Goal: Information Seeking & Learning: Check status

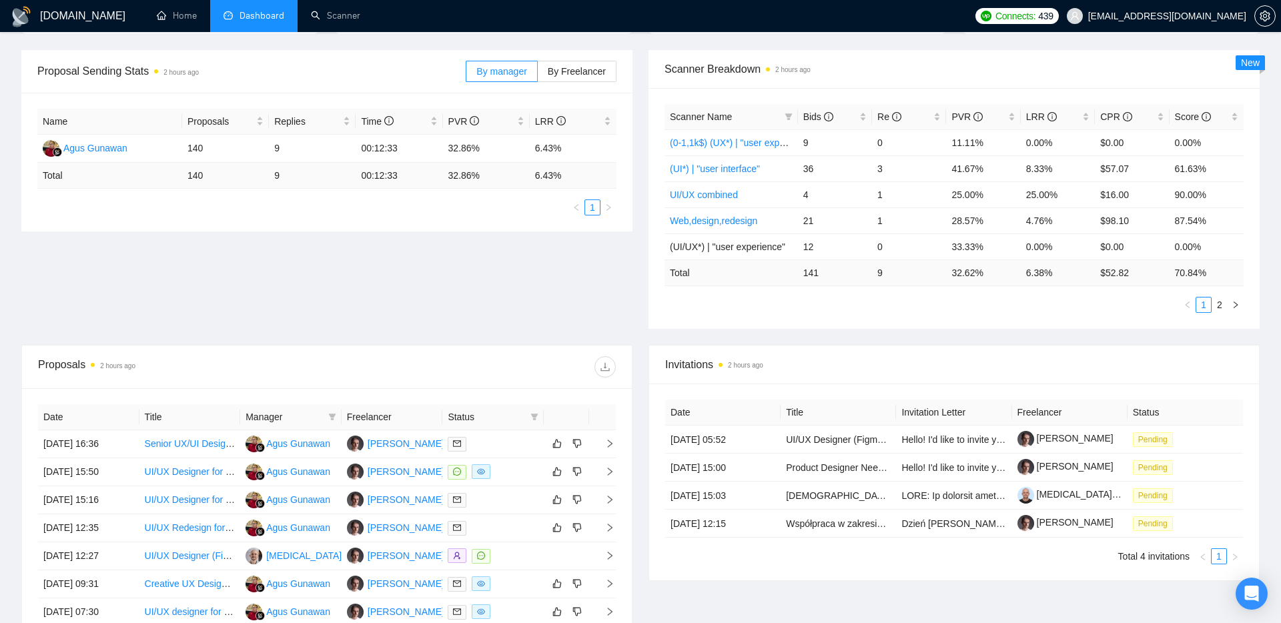
scroll to position [186, 0]
click at [481, 216] on div "Name Proposals Replies Time PVR LRR [PERSON_NAME] 140 9 00:12:33 32.86% 6.43% T…" at bounding box center [326, 160] width 611 height 139
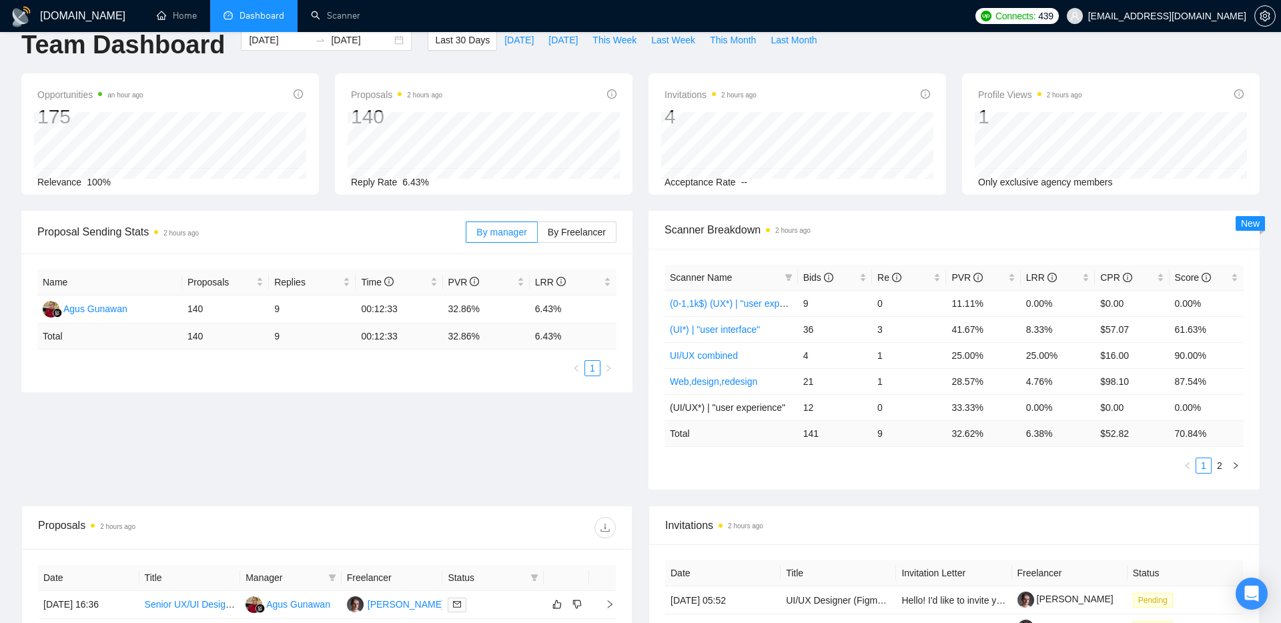
scroll to position [0, 0]
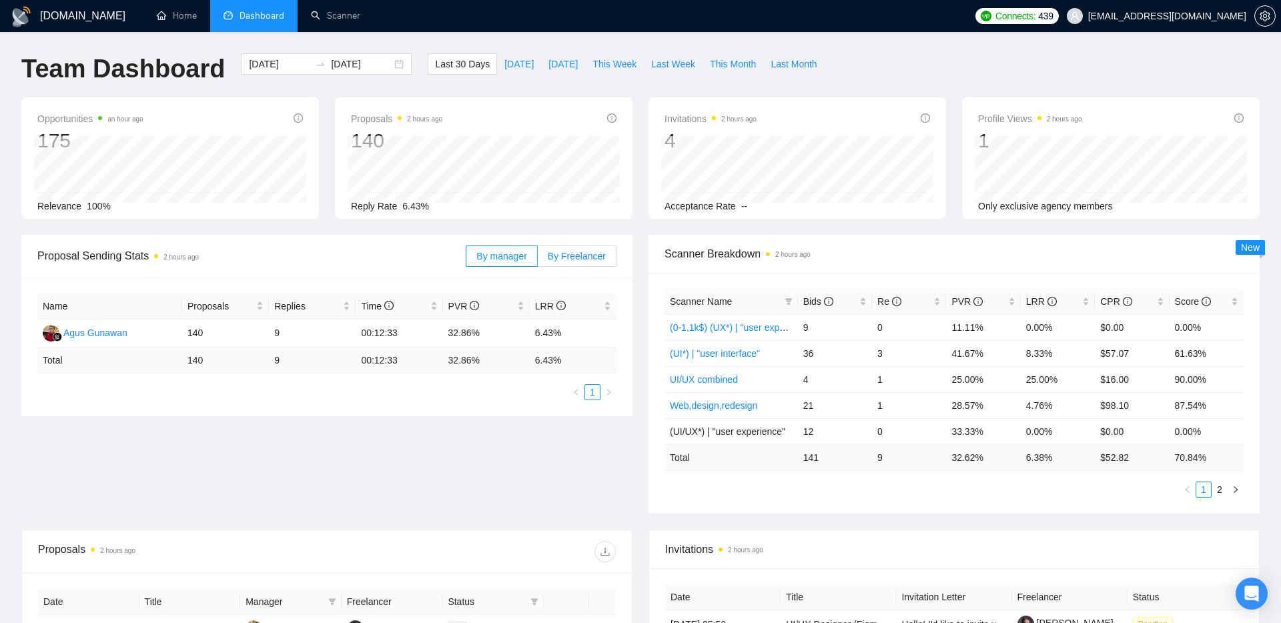
click at [573, 260] on span "By Freelancer" at bounding box center [577, 256] width 58 height 11
click at [538, 260] on input "By Freelancer" at bounding box center [538, 260] width 0 height 0
click at [512, 254] on span "By manager" at bounding box center [501, 256] width 50 height 11
click at [466, 260] on input "By manager" at bounding box center [466, 260] width 0 height 0
click at [562, 253] on span "By Freelancer" at bounding box center [577, 256] width 58 height 11
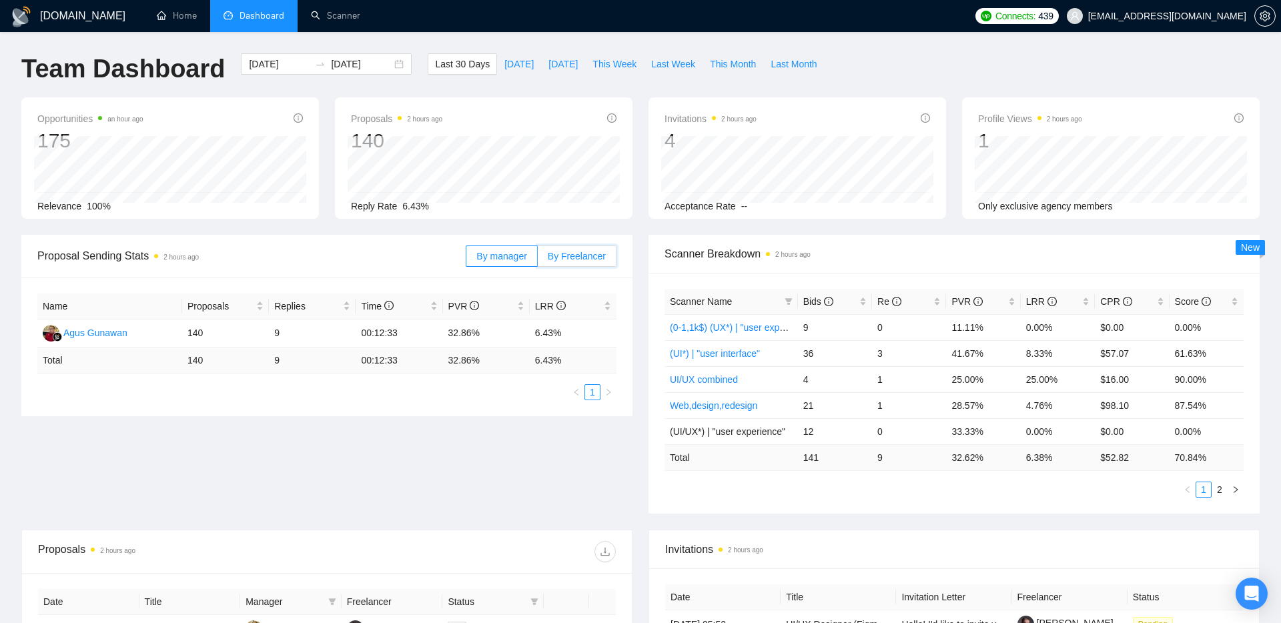
click at [538, 260] on input "By Freelancer" at bounding box center [538, 260] width 0 height 0
click at [500, 251] on span "By manager" at bounding box center [501, 256] width 50 height 11
click at [466, 260] on input "By manager" at bounding box center [466, 260] width 0 height 0
click at [587, 260] on span "By Freelancer" at bounding box center [577, 256] width 58 height 11
click at [538, 260] on input "By Freelancer" at bounding box center [538, 260] width 0 height 0
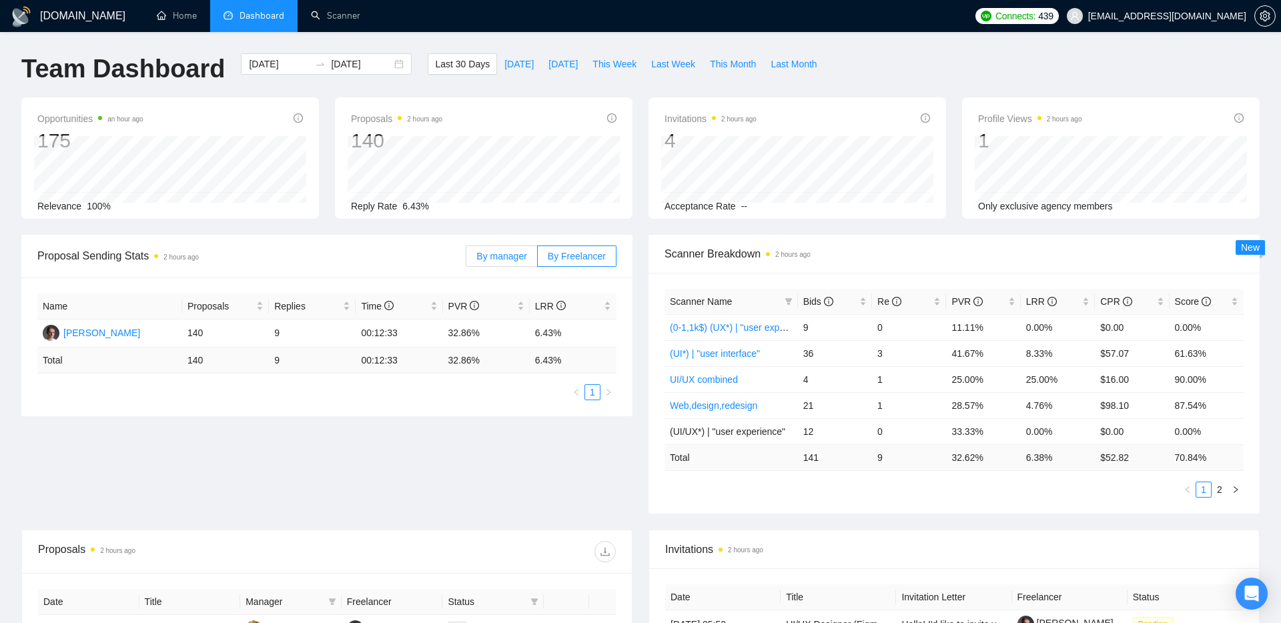
click at [497, 260] on span "By manager" at bounding box center [501, 256] width 50 height 11
click at [466, 260] on input "By manager" at bounding box center [466, 260] width 0 height 0
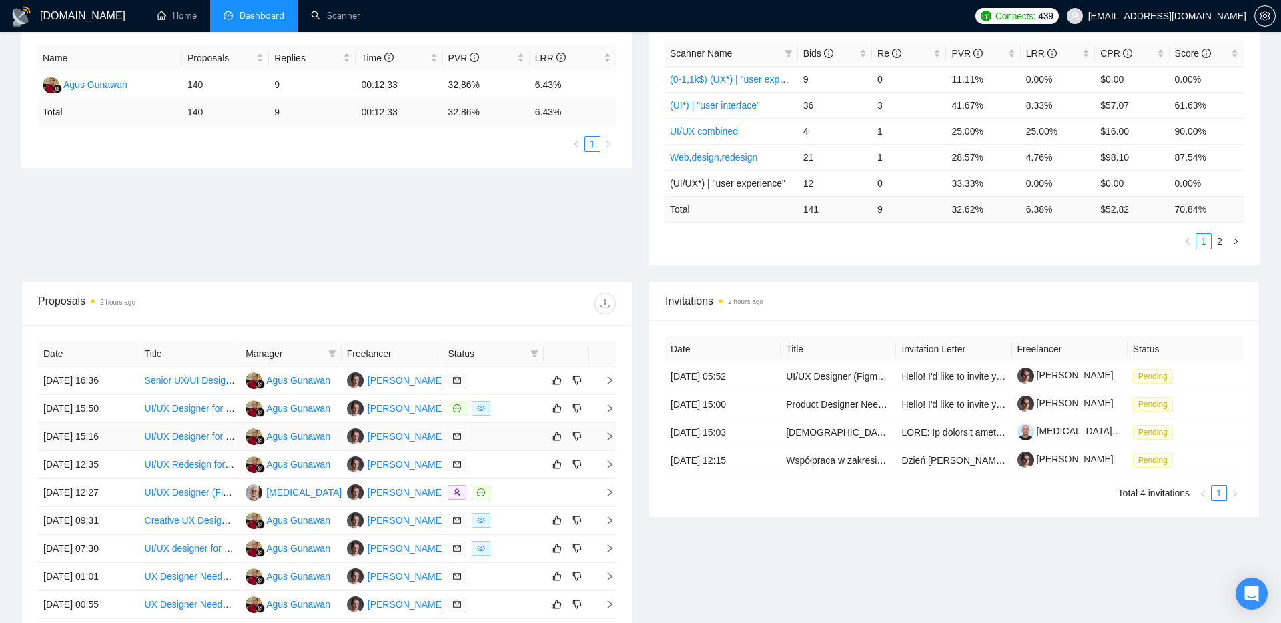
scroll to position [223, 0]
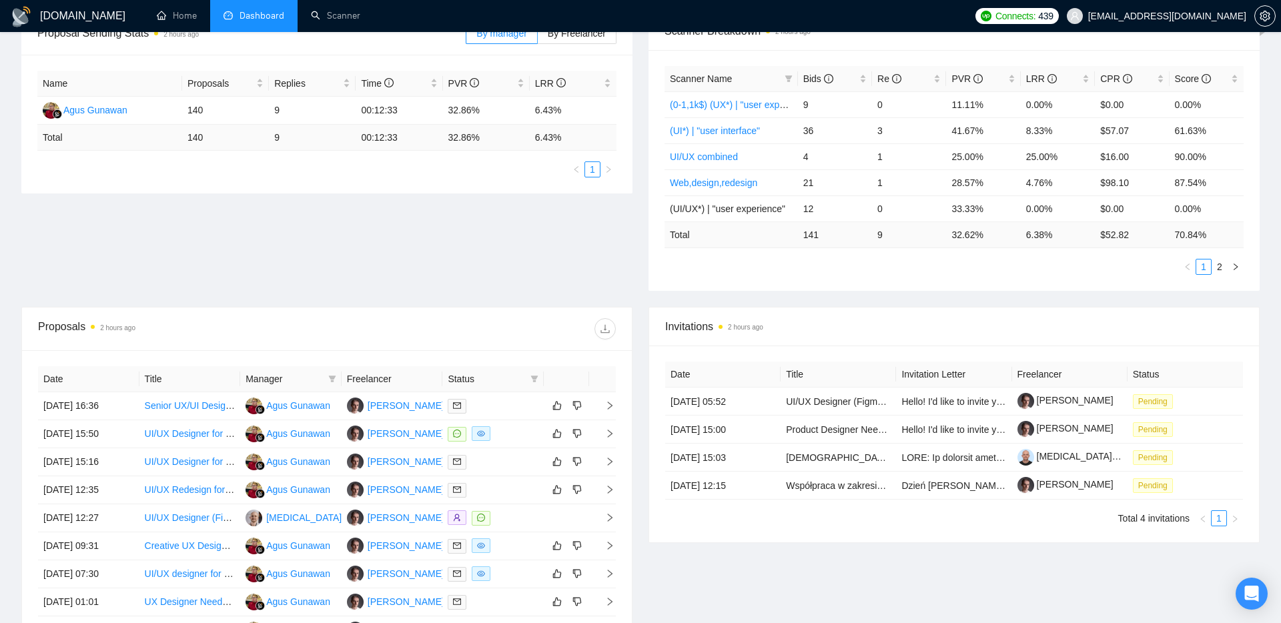
click at [421, 332] on div at bounding box center [471, 328] width 289 height 21
click at [342, 192] on div "Name Proposals Replies Time PVR LRR [PERSON_NAME] 140 9 00:12:33 32.86% 6.43% T…" at bounding box center [326, 124] width 611 height 139
click at [492, 207] on div "Proposal Sending Stats 2 hours ago By manager By Freelancer Name Proposals Repl…" at bounding box center [640, 159] width 1255 height 295
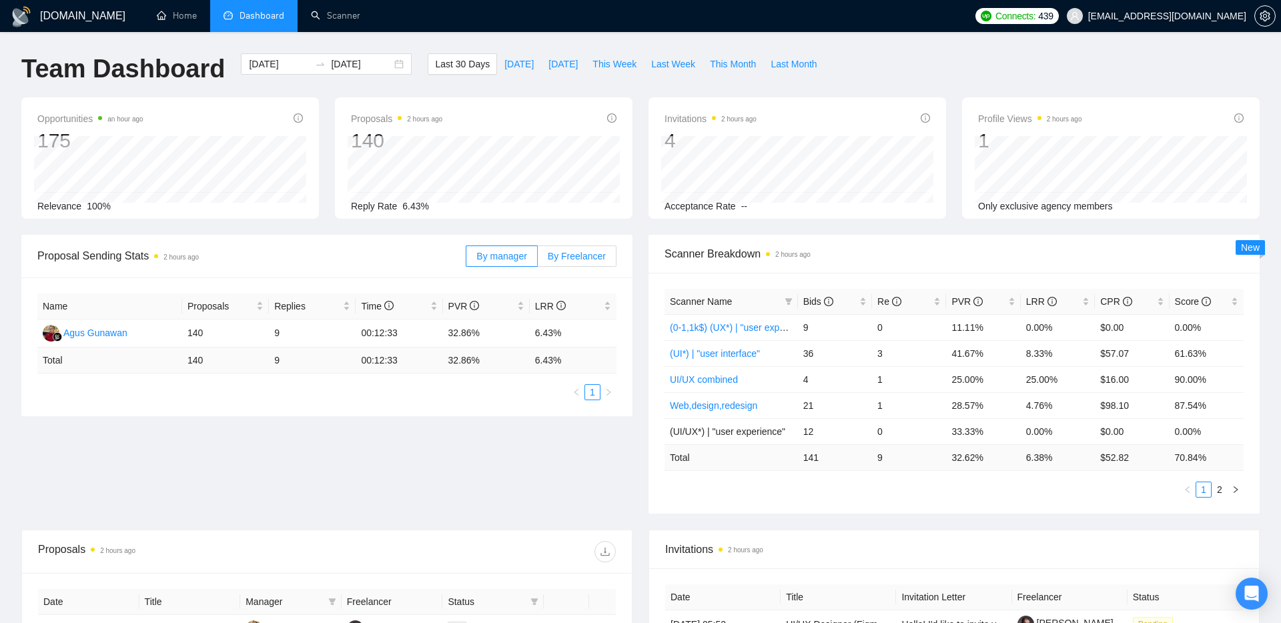
click at [585, 254] on span "By Freelancer" at bounding box center [577, 256] width 58 height 11
click at [538, 260] on input "By Freelancer" at bounding box center [538, 260] width 0 height 0
click at [464, 251] on span "Proposal Sending Stats 2 hours ago" at bounding box center [251, 256] width 428 height 17
click at [478, 256] on span "By manager" at bounding box center [501, 256] width 50 height 11
click at [466, 260] on input "By manager" at bounding box center [466, 260] width 0 height 0
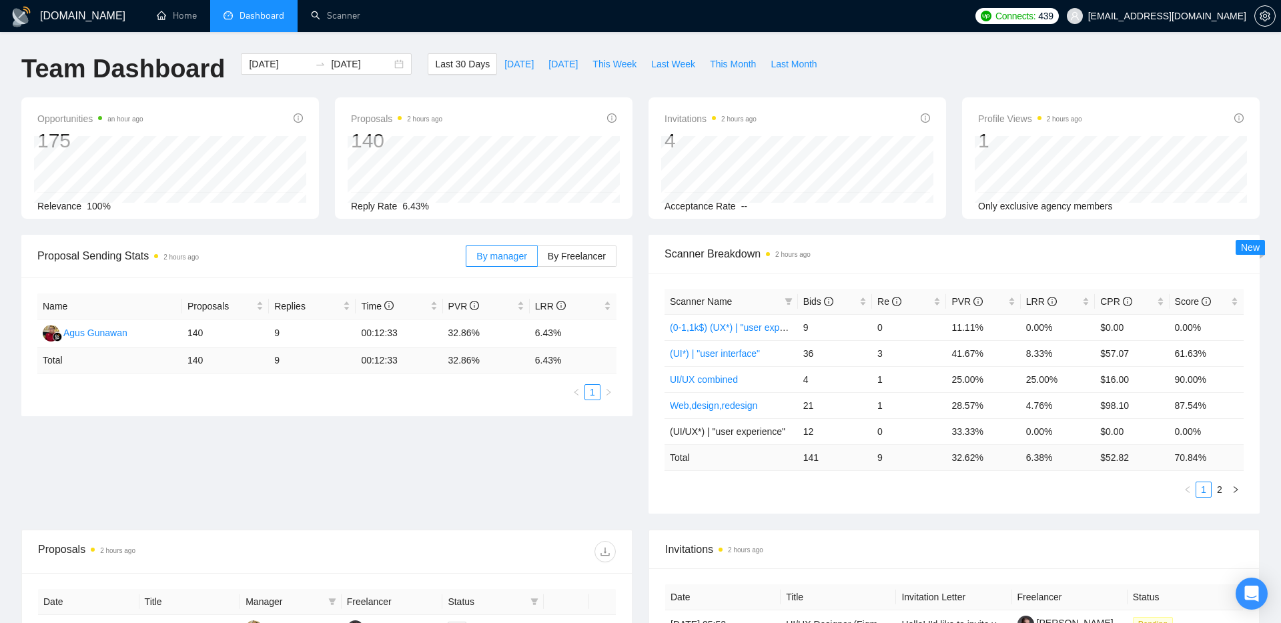
click at [350, 244] on div "Proposal Sending Stats 2 hours ago" at bounding box center [251, 256] width 428 height 38
click at [516, 57] on span "[DATE]" at bounding box center [518, 64] width 29 height 15
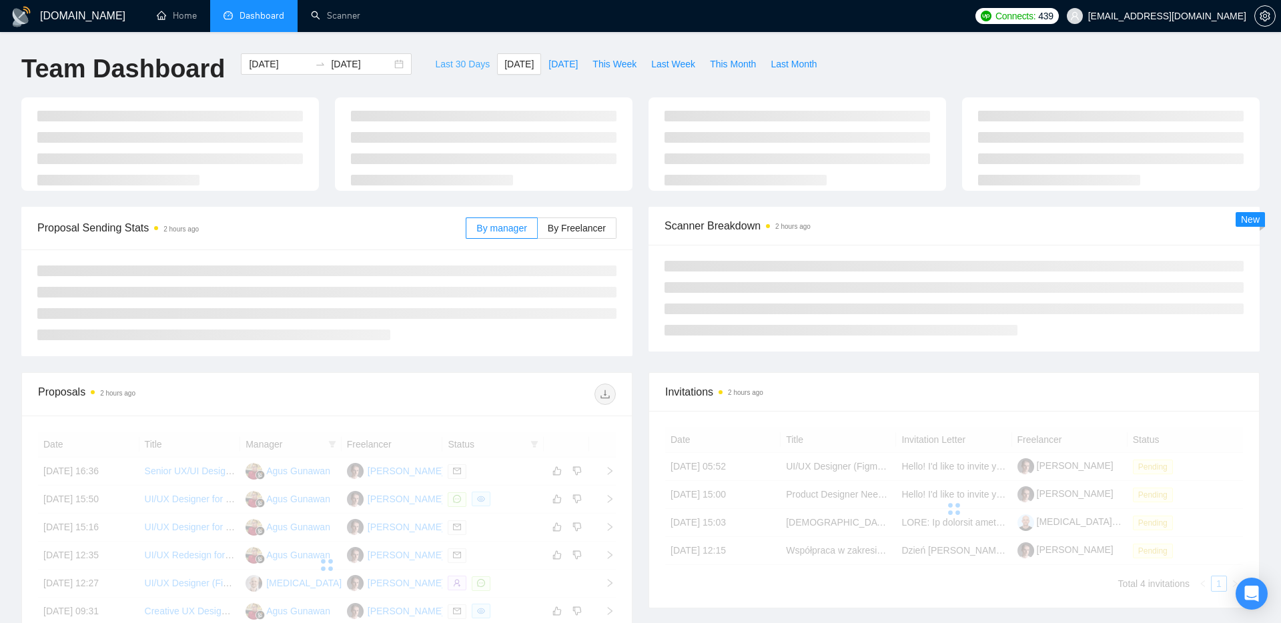
click at [457, 66] on span "Last 30 Days" at bounding box center [462, 64] width 55 height 15
type input "[DATE]"
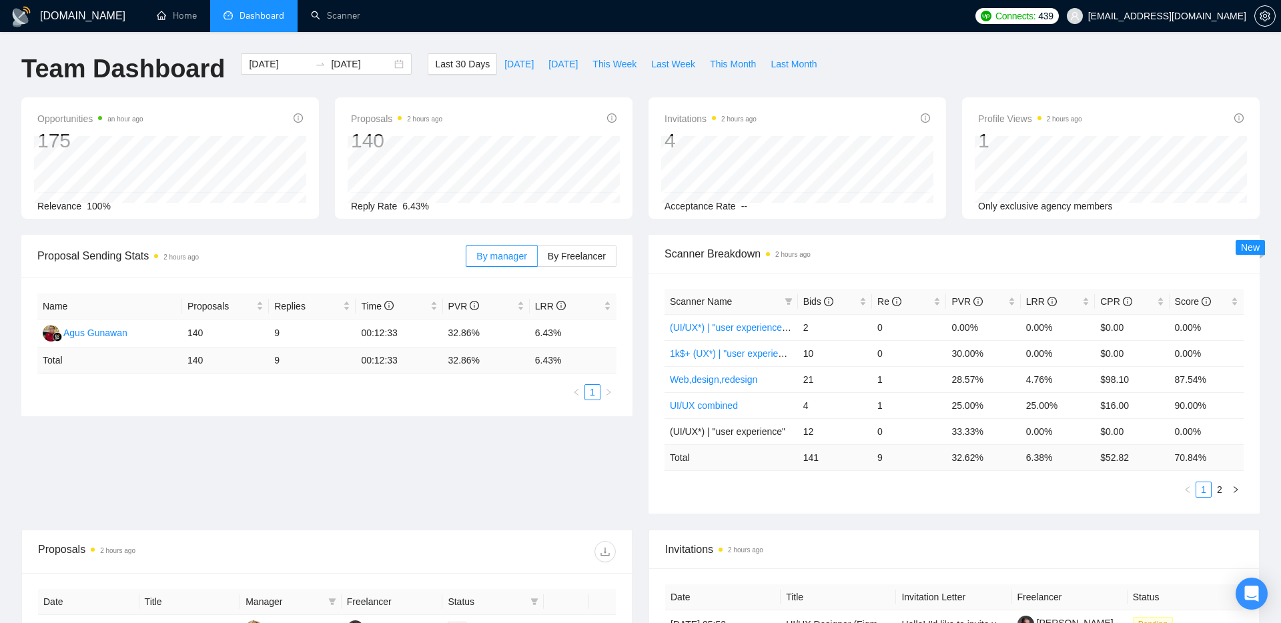
click at [196, 241] on div "Proposal Sending Stats 2 hours ago" at bounding box center [251, 256] width 428 height 38
